Goal: Task Accomplishment & Management: Complete application form

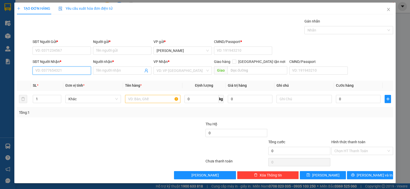
click at [65, 72] on input "SĐT Người Nhận *" at bounding box center [62, 71] width 58 height 8
click at [70, 81] on div "0938609719 - TÚ TRANG" at bounding box center [61, 81] width 52 height 6
type input "0938609719"
type input "TÚ TRANG"
type input "058096006325"
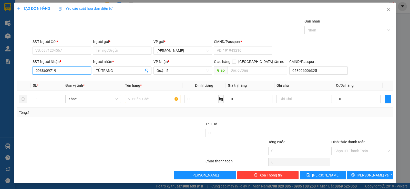
click at [64, 68] on input "0938609719" at bounding box center [62, 71] width 58 height 8
type input "0"
click at [386, 10] on icon "close" at bounding box center [388, 9] width 4 height 4
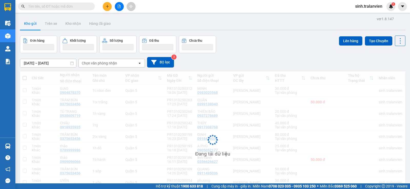
click at [106, 6] on icon "plus" at bounding box center [107, 7] width 4 height 4
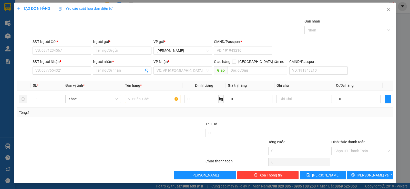
click at [61, 75] on div "SĐT Người Nhận * VD: 0377654321" at bounding box center [62, 68] width 58 height 18
click at [65, 73] on input "SĐT Người Nhận *" at bounding box center [62, 71] width 58 height 8
type input "0931811785"
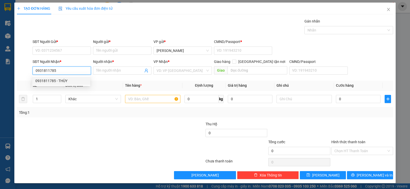
click at [62, 78] on div "0931811785 - THÙY" at bounding box center [61, 81] width 52 height 6
type input "THÙY"
type input "0931811785"
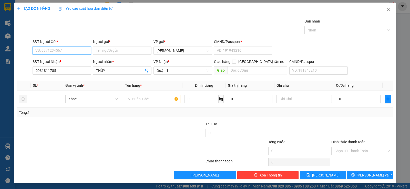
click at [53, 53] on input "SĐT Người Gửi *" at bounding box center [62, 51] width 58 height 8
click at [66, 62] on div "0932525931 - THIÊN" at bounding box center [61, 61] width 52 height 6
type input "0932525931"
type input "THIÊN"
type input "264443077"
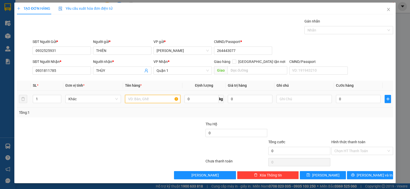
click at [143, 98] on input "text" at bounding box center [152, 99] width 55 height 8
type input "1 bị trắng"
click at [152, 118] on div "Transit Pickup Surcharge Ids Transit Deliver Surcharge Ids Transit Deliver Surc…" at bounding box center [205, 98] width 376 height 161
click at [343, 102] on input "0" at bounding box center [358, 99] width 45 height 8
type input "3"
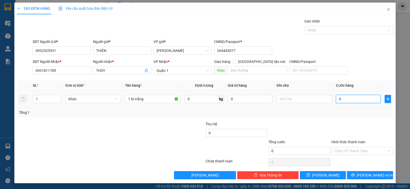
type input "3"
type input "30"
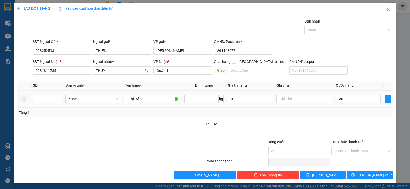
type input "30.000"
click at [341, 118] on div "Transit Pickup Surcharge Ids Transit Deliver Surcharge Ids Transit Deliver Surc…" at bounding box center [205, 98] width 376 height 161
click at [362, 176] on span "[PERSON_NAME] và In" at bounding box center [374, 176] width 36 height 6
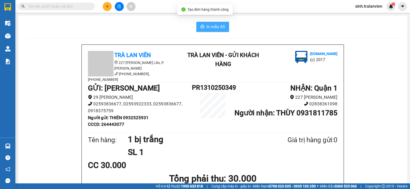
click at [198, 26] on button "In mẫu A5" at bounding box center [212, 27] width 33 height 10
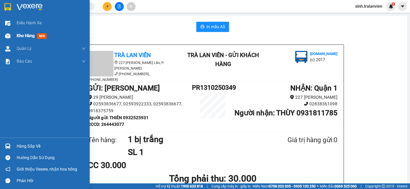
click at [28, 37] on span "Kho hàng" at bounding box center [26, 35] width 18 height 5
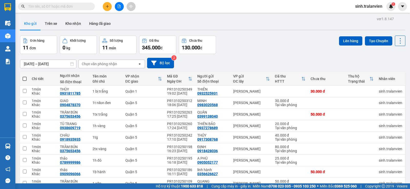
click at [109, 8] on button at bounding box center [107, 6] width 9 height 9
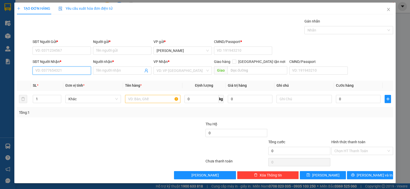
click at [64, 73] on input "SĐT Người Nhận *" at bounding box center [62, 71] width 58 height 8
click at [63, 81] on div "0938609719 - TÚ TRANG" at bounding box center [61, 81] width 52 height 6
type input "0938609719"
type input "TÚ TRANG"
type input "058096006325"
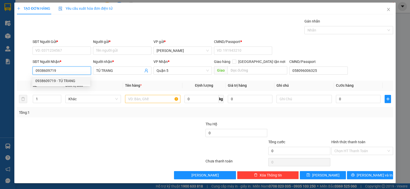
type input "0938609719"
click at [62, 57] on form "SĐT Người Gửi * VD: 0371234567 Người gửi * Tên người gửi VP gửi * [PERSON_NAME]…" at bounding box center [205, 58] width 376 height 38
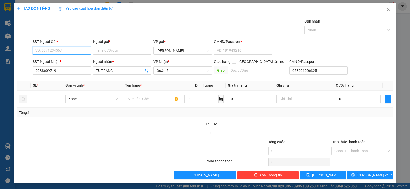
click at [66, 54] on input "SĐT Người Gửi *" at bounding box center [62, 51] width 58 height 8
drag, startPoint x: 68, startPoint y: 61, endPoint x: 66, endPoint y: 70, distance: 9.9
click at [66, 70] on div "0937278689 - THIÊN BẢO 02593767879 - [GEOGRAPHIC_DATA]" at bounding box center [65, 65] width 66 height 16
click at [66, 68] on div "02593767879 - [GEOGRAPHIC_DATA]" at bounding box center [65, 69] width 60 height 6
type input "02593767879"
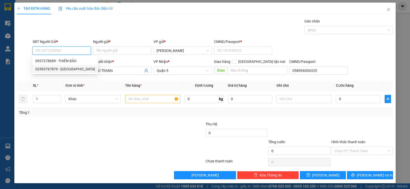
type input "việt anh"
type input "058064004349"
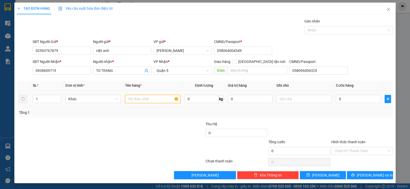
click at [149, 99] on input "text" at bounding box center [152, 99] width 55 height 8
type input "1h vàng"
type input "2"
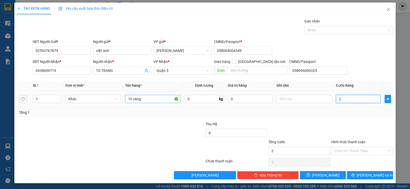
type input "20"
type input "20.000"
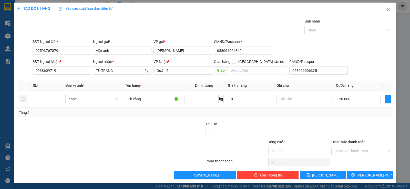
click at [313, 118] on div "Transit Pickup Surcharge Ids Transit Deliver Surcharge Ids Transit Deliver Surc…" at bounding box center [205, 98] width 376 height 161
click at [353, 148] on input "Hình thức thanh toán" at bounding box center [360, 151] width 52 height 8
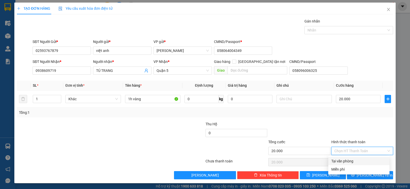
click at [350, 161] on div "Tại văn phòng" at bounding box center [358, 161] width 55 height 6
type input "0"
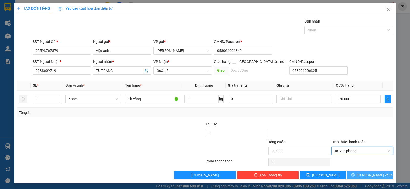
click at [370, 178] on button "[PERSON_NAME] và In" at bounding box center [370, 175] width 46 height 8
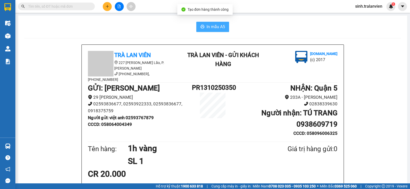
click at [217, 27] on span "In mẫu A5" at bounding box center [215, 27] width 18 height 6
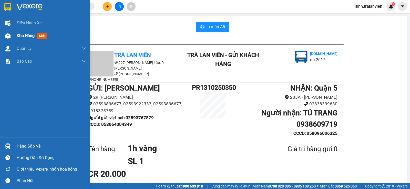
click at [26, 35] on span "Kho hàng" at bounding box center [26, 35] width 18 height 5
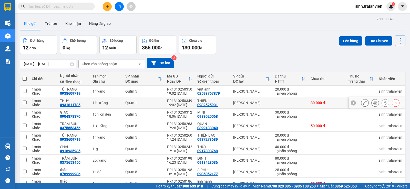
click at [363, 105] on icon at bounding box center [365, 103] width 4 height 4
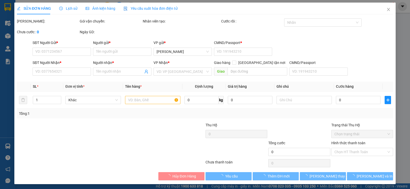
type input "0932525931"
type input "THIÊN"
type input "264443077"
type input "0931811785"
type input "THÙY"
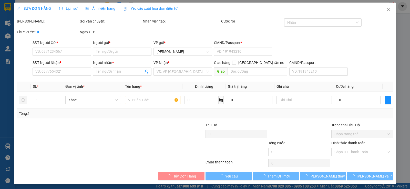
type input "30.000"
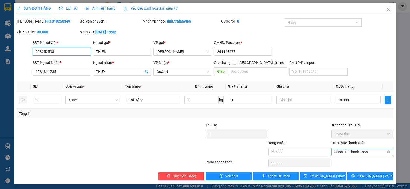
click at [353, 151] on span "Chọn HT Thanh Toán" at bounding box center [362, 152] width 56 height 8
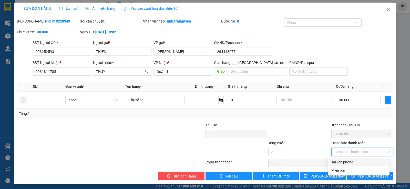
click at [351, 161] on div "Tại văn phòng" at bounding box center [358, 162] width 55 height 6
type input "0"
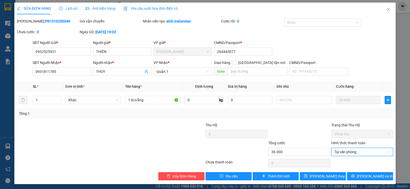
click at [302, 135] on div at bounding box center [299, 131] width 63 height 18
click at [354, 175] on icon "printer" at bounding box center [353, 176] width 4 height 4
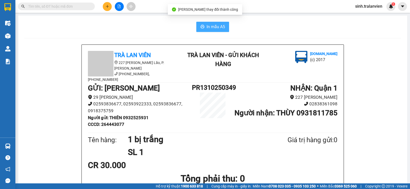
click at [213, 28] on span "In mẫu A5" at bounding box center [215, 27] width 18 height 6
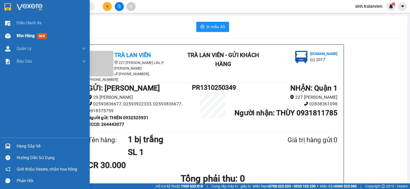
drag, startPoint x: 32, startPoint y: 35, endPoint x: 34, endPoint y: 33, distance: 3.3
click at [32, 35] on span "Kho hàng" at bounding box center [26, 35] width 18 height 5
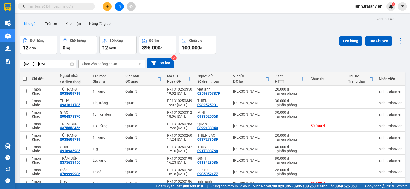
click at [108, 9] on button at bounding box center [107, 6] width 9 height 9
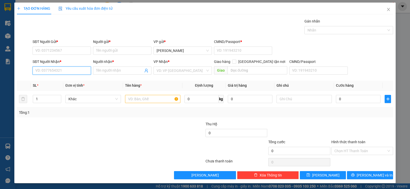
click at [76, 73] on input "SĐT Người Nhận *" at bounding box center [62, 71] width 58 height 8
click at [53, 76] on div "0931327866 0931327866 - [PERSON_NAME]" at bounding box center [61, 81] width 58 height 10
click at [53, 78] on div "Transit Pickup Surcharge Ids Transit Deliver Surcharge Ids Transit Deliver Surc…" at bounding box center [205, 98] width 376 height 161
click at [55, 66] on div "SĐT Người Nhận *" at bounding box center [62, 63] width 58 height 8
click at [54, 70] on input "7866" at bounding box center [62, 71] width 58 height 8
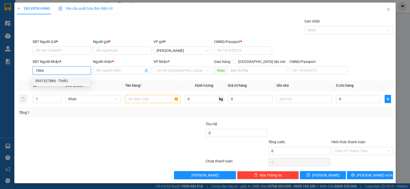
click at [57, 81] on div "0931327866 - THẢO" at bounding box center [61, 81] width 52 height 6
type input "0931327866"
type input "THẢO"
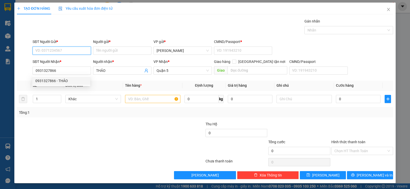
click at [57, 48] on input "SĐT Người Gửi *" at bounding box center [62, 51] width 58 height 8
click at [62, 62] on div "0934192277 - hùng" at bounding box center [61, 61] width 52 height 6
type input "0934192277"
type input "hùng"
type input "1"
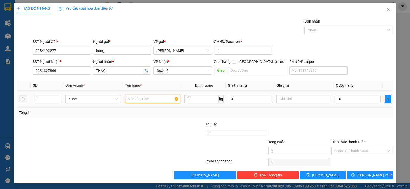
click at [133, 100] on input "text" at bounding box center [152, 99] width 55 height 8
type input "1c vàng"
type input "2"
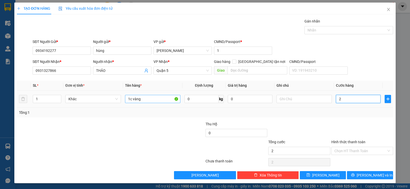
type input "20"
type input "20.000"
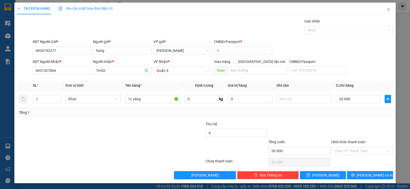
click at [324, 125] on div at bounding box center [299, 130] width 63 height 18
click at [363, 150] on input "Hình thức thanh toán" at bounding box center [360, 151] width 52 height 8
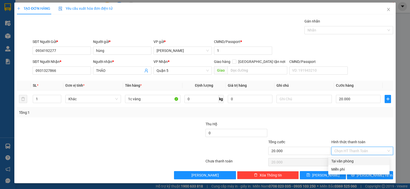
click at [361, 162] on div "Tại văn phòng" at bounding box center [358, 161] width 55 height 6
type input "0"
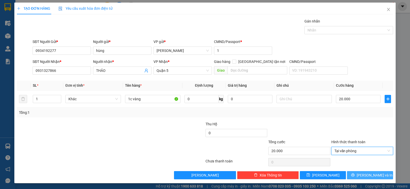
click at [362, 173] on span "[PERSON_NAME] và In" at bounding box center [374, 176] width 36 height 6
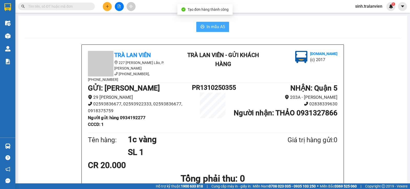
click at [209, 26] on span "In mẫu A5" at bounding box center [215, 27] width 18 height 6
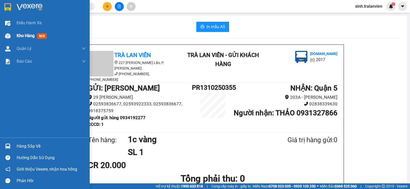
click at [17, 36] on span "Kho hàng" at bounding box center [26, 35] width 18 height 5
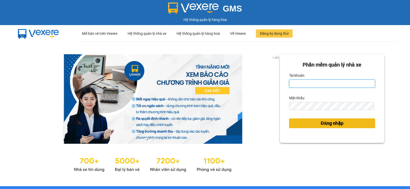
type input "sinh.tralanvien"
click at [337, 124] on span "Đăng nhập" at bounding box center [332, 123] width 23 height 7
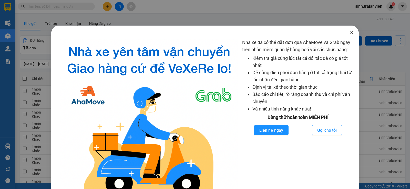
click at [349, 33] on icon "close" at bounding box center [351, 32] width 4 height 4
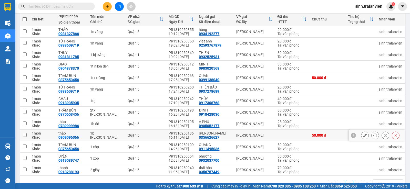
scroll to position [73, 0]
